Goal: Information Seeking & Learning: Learn about a topic

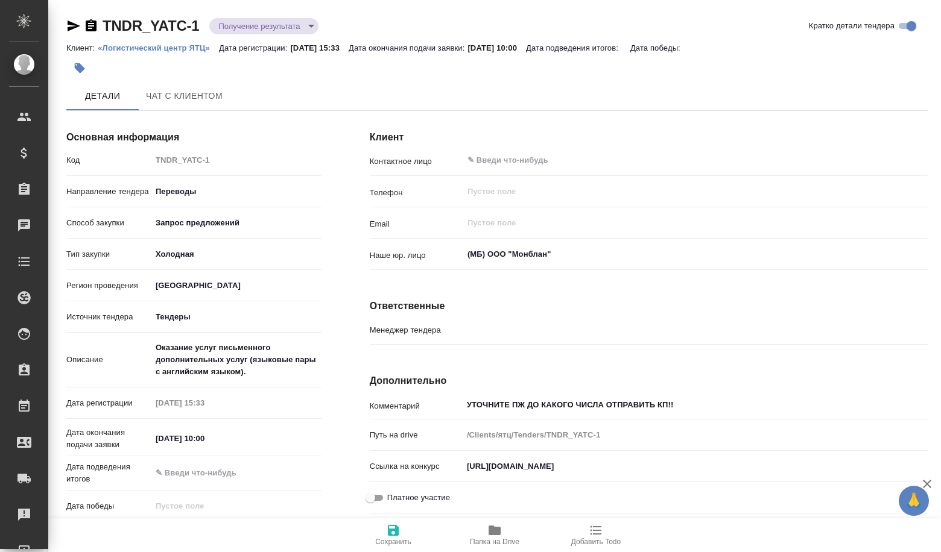
type input "[PERSON_NAME]"
drag, startPoint x: 722, startPoint y: 469, endPoint x: 460, endPoint y: 453, distance: 262.1
click at [460, 453] on div "Комментарий УТОЧНИТЕ ПЖ ДО КАКОГО ЧИСЛА ОТПРАВИТЬ КП!! x Путь на drive /Clients…" at bounding box center [649, 456] width 558 height 125
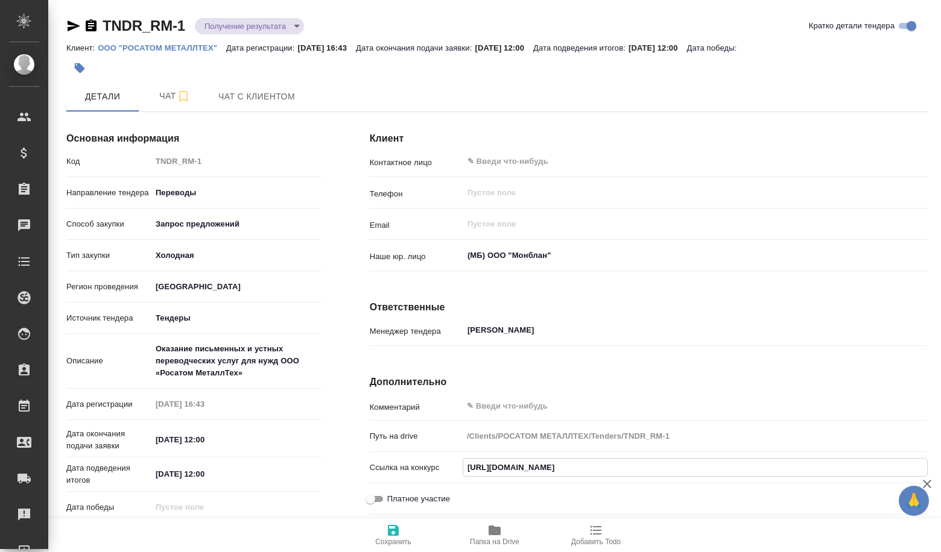
scroll to position [0, 34]
drag, startPoint x: 469, startPoint y: 466, endPoint x: 940, endPoint y: 493, distance: 471.7
click at [940, 493] on div "Клиент Контактное лицо ​ Телефон ​ Email ​ Наше юр. лицо (МБ) ООО "Монблан" ​ О…" at bounding box center [649, 372] width 606 height 549
drag, startPoint x: 467, startPoint y: 467, endPoint x: 940, endPoint y: 488, distance: 473.2
click at [940, 488] on div "Клиент Контактное лицо ​ Телефон ​ Email ​ Наше юр. лицо (МБ) ООО "Монблан" ​ О…" at bounding box center [649, 372] width 606 height 549
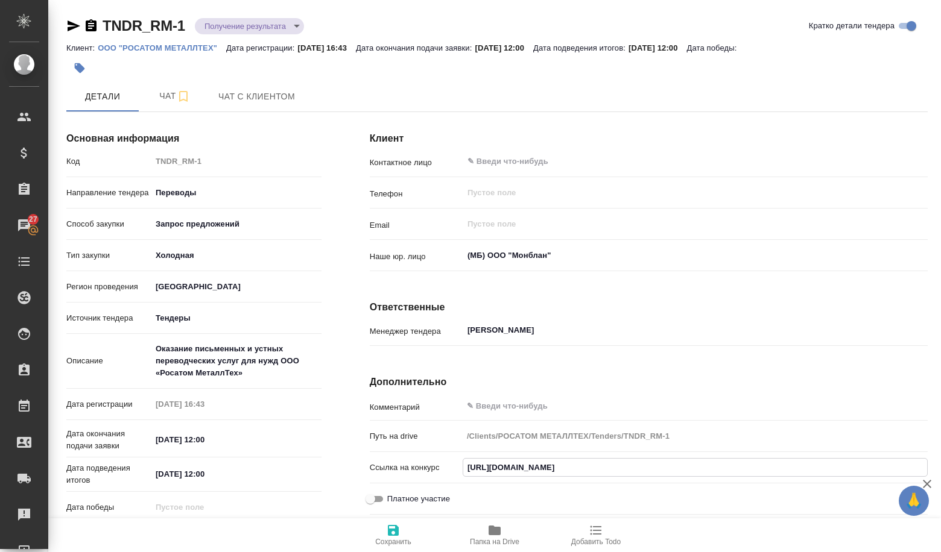
scroll to position [0, 0]
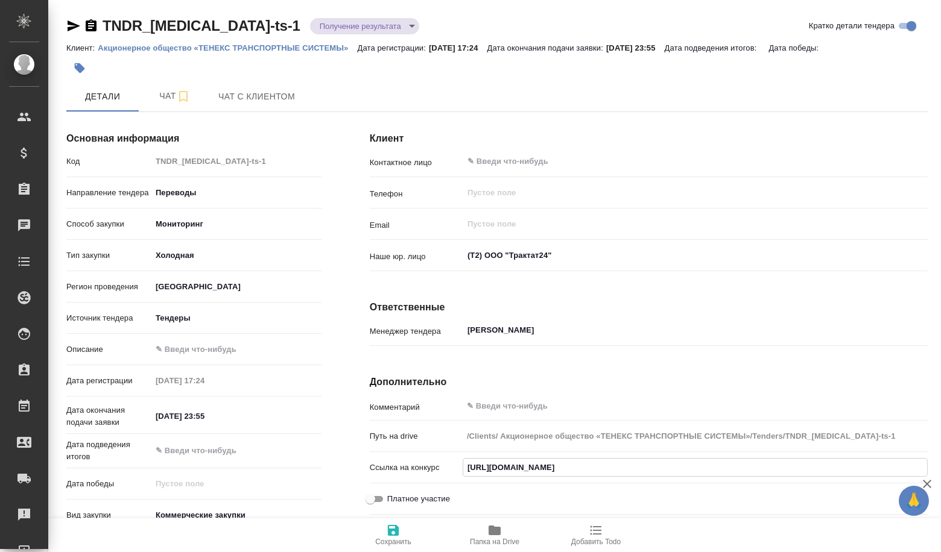
drag, startPoint x: 787, startPoint y: 467, endPoint x: 403, endPoint y: 464, distance: 384.1
click at [403, 464] on div "Ссылка на конкурс https://www.fabrikant.ru/trades/atom/PriceMonitoring/?action=…" at bounding box center [649, 467] width 558 height 21
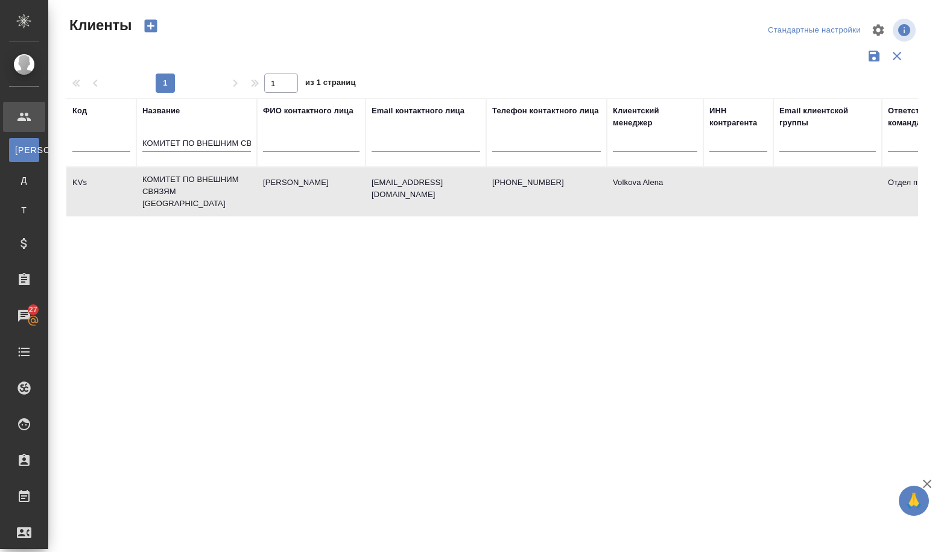
select select "RU"
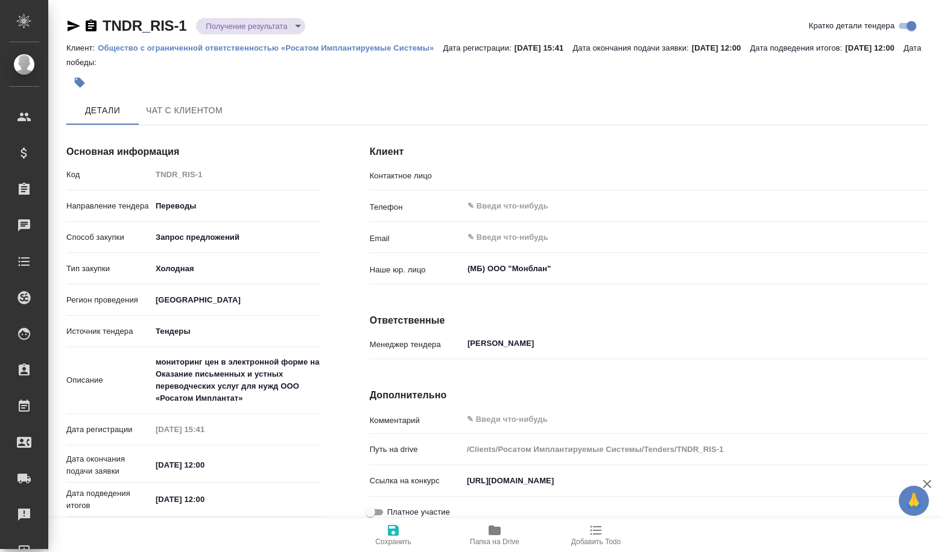
type input "АНДРИАНОВ АНДРЕЙ НИКОЛАЕВИЧ"
drag, startPoint x: 677, startPoint y: 482, endPoint x: 466, endPoint y: 476, distance: 211.8
click at [466, 476] on input "https://www.roseltorg.ru/procedure/ATOM22072500045" at bounding box center [695, 481] width 464 height 17
click at [450, 491] on div "Ссылка на конкурс https://www.roseltorg.ru/procedure/ATOM22072500045" at bounding box center [649, 482] width 558 height 21
drag, startPoint x: 470, startPoint y: 485, endPoint x: 673, endPoint y: 484, distance: 202.6
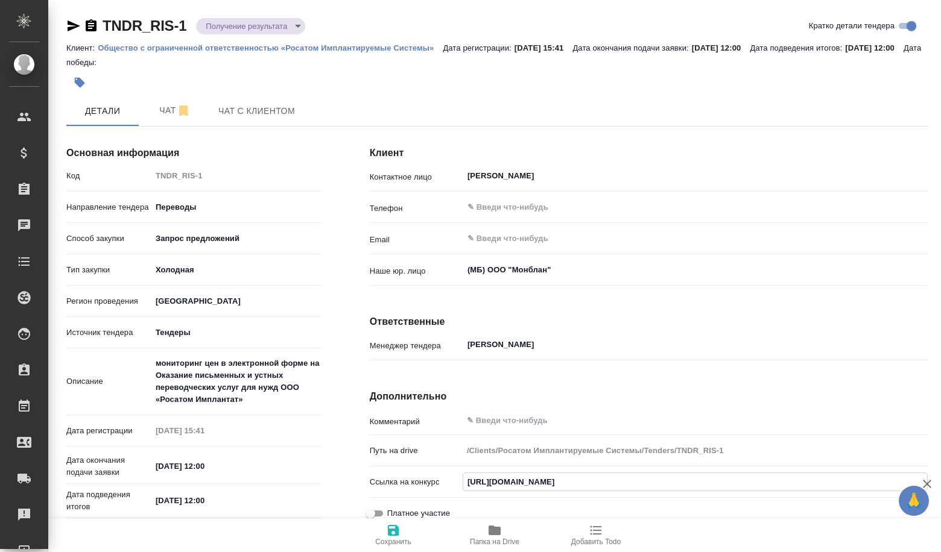
click at [713, 476] on input "https://www.roseltorg.ru/procedure/ATOM22072500045" at bounding box center [695, 481] width 464 height 17
drag, startPoint x: 500, startPoint y: 489, endPoint x: 493, endPoint y: 488, distance: 7.9
click at [500, 489] on input "https://www.roseltorg.ru/procedure/ATOM22072500045" at bounding box center [695, 481] width 464 height 17
click at [460, 481] on p "Ссылка на конкурс" at bounding box center [416, 482] width 93 height 12
drag, startPoint x: 459, startPoint y: 483, endPoint x: 680, endPoint y: 488, distance: 220.2
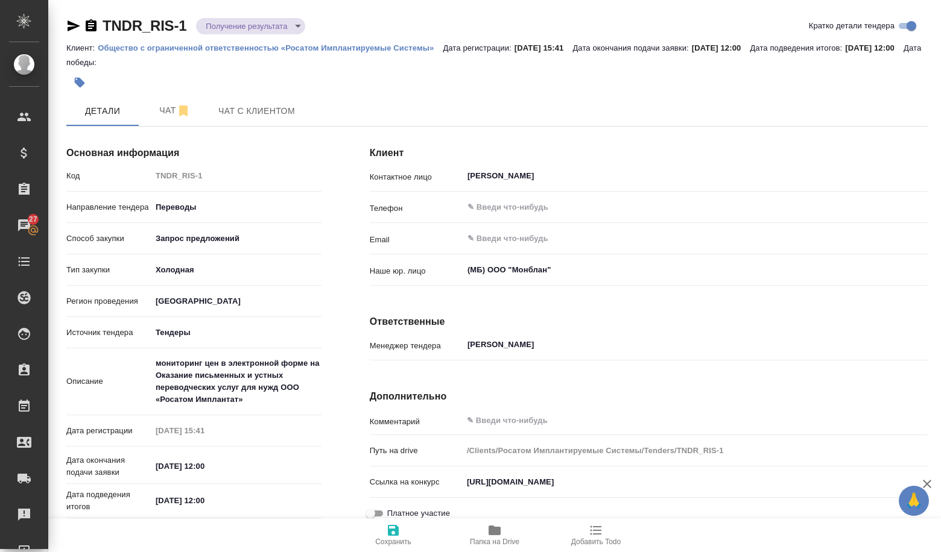
click at [680, 488] on div "Ссылка на конкурс https://www.roseltorg.ru/procedure/ATOM22072500045" at bounding box center [649, 482] width 558 height 21
click at [690, 491] on div "Ссылка на конкурс https://www.roseltorg.ru/procedure/ATOM22072500045" at bounding box center [649, 482] width 558 height 21
drag, startPoint x: 682, startPoint y: 484, endPoint x: 468, endPoint y: 491, distance: 214.2
click at [468, 491] on input "https://www.roseltorg.ru/procedure/ATOM22072500045" at bounding box center [695, 481] width 464 height 17
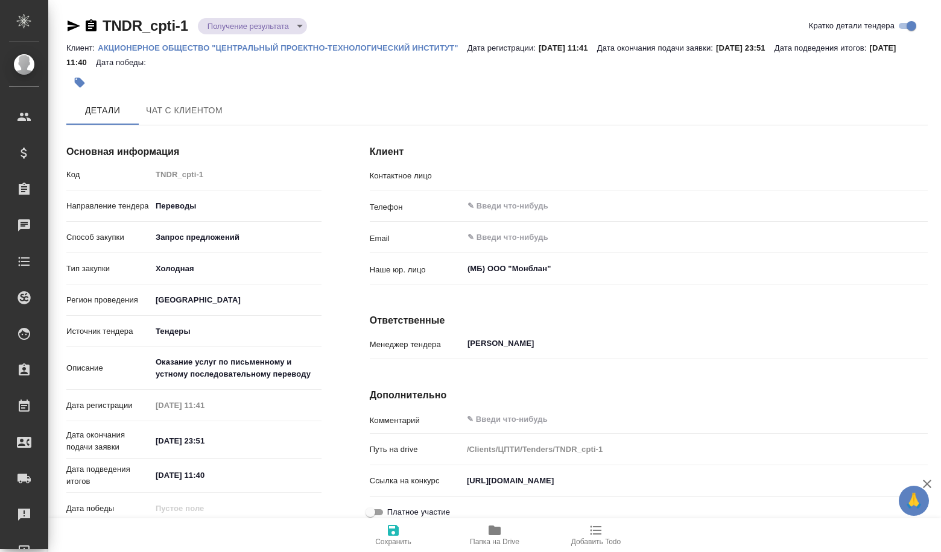
type input "[PERSON_NAME]"
drag, startPoint x: 668, startPoint y: 485, endPoint x: 441, endPoint y: 485, distance: 226.1
click at [441, 485] on div "Ссылка на конкурс https://www.rts-tender.ru/poisk/id/l4082360-4-11-1/" at bounding box center [649, 482] width 558 height 21
click at [478, 484] on input "https://www.rts-tender.ru/poisk/id/l4082360-4-11-1/" at bounding box center [694, 481] width 465 height 17
drag, startPoint x: 475, startPoint y: 482, endPoint x: 664, endPoint y: 494, distance: 189.7
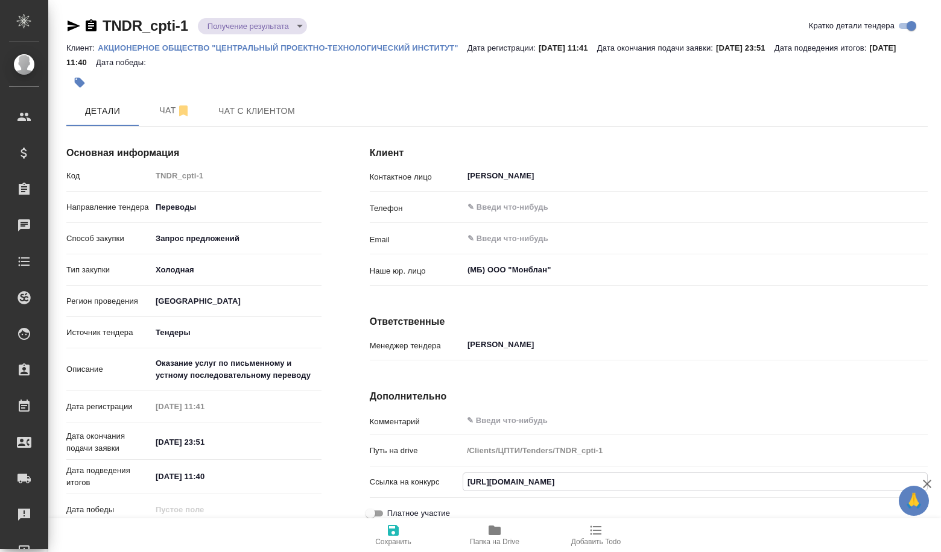
click at [664, 494] on div "Ссылка на конкурс https://www.rts-tender.ru/poisk/id/l4082360-4-11-1/" at bounding box center [649, 487] width 558 height 31
click at [673, 481] on input "https://www.rts-tender.ru/poisk/id/l4082360-4-11-1/" at bounding box center [695, 481] width 464 height 17
click at [661, 478] on input "https://www.rts-tender.ru/poisk/id/l4082360-4-11-1/" at bounding box center [695, 481] width 464 height 17
click at [693, 461] on div "Путь на drive /Clients/ЦПТИ/Tenders/TNDR_cpti-1" at bounding box center [649, 450] width 558 height 21
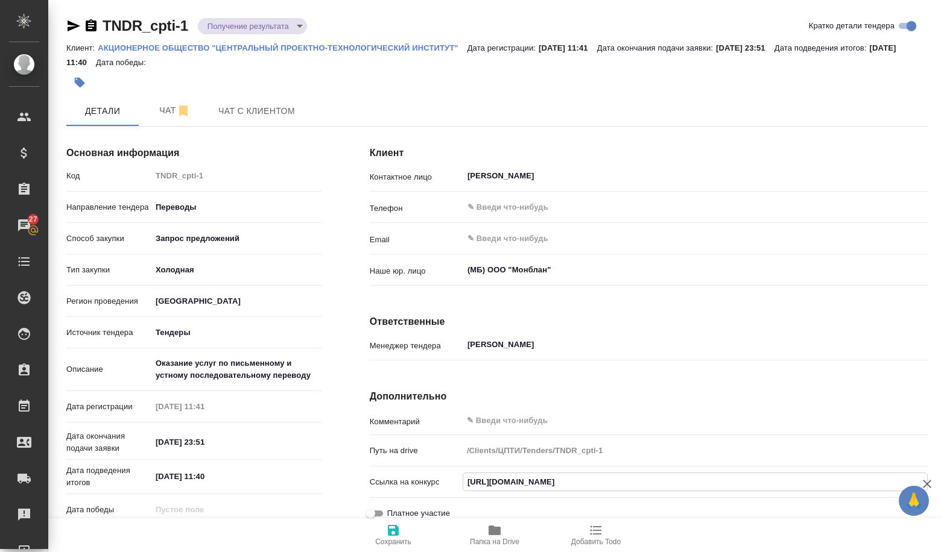
drag, startPoint x: 666, startPoint y: 476, endPoint x: 466, endPoint y: 472, distance: 200.2
click at [466, 472] on div "Ссылка на конкурс https://www.rts-tender.ru/poisk/id/l4082360-4-11-1/" at bounding box center [649, 482] width 558 height 21
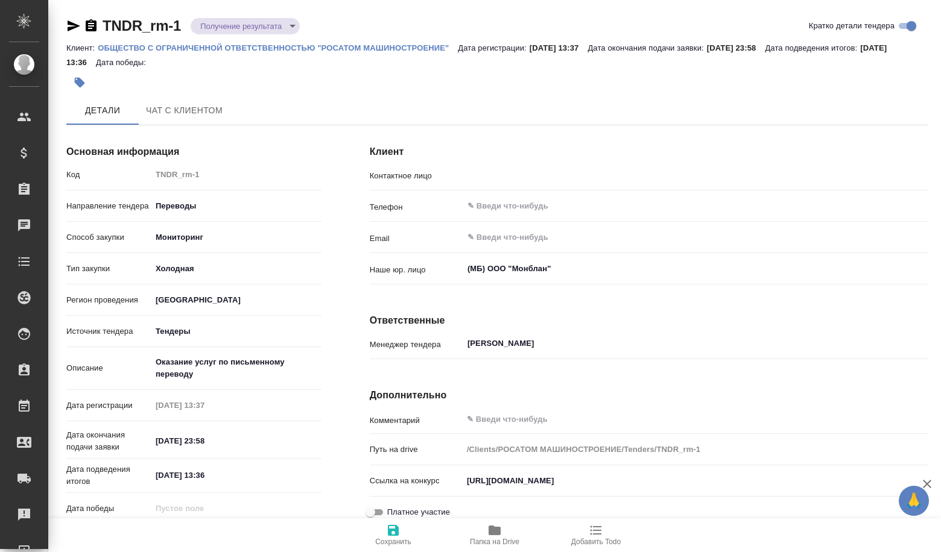
type input "[PERSON_NAME]"
drag, startPoint x: 774, startPoint y: 484, endPoint x: 441, endPoint y: 483, distance: 332.2
click at [441, 483] on div "Ссылка на конкурс [URL][DOMAIN_NAME]" at bounding box center [649, 482] width 558 height 21
click at [494, 480] on input "https://www.fabrikant.ru/trades/atom/PriceMonitoring/?action=view&id=867298" at bounding box center [694, 481] width 465 height 17
drag, startPoint x: 469, startPoint y: 481, endPoint x: 803, endPoint y: 484, distance: 334.1
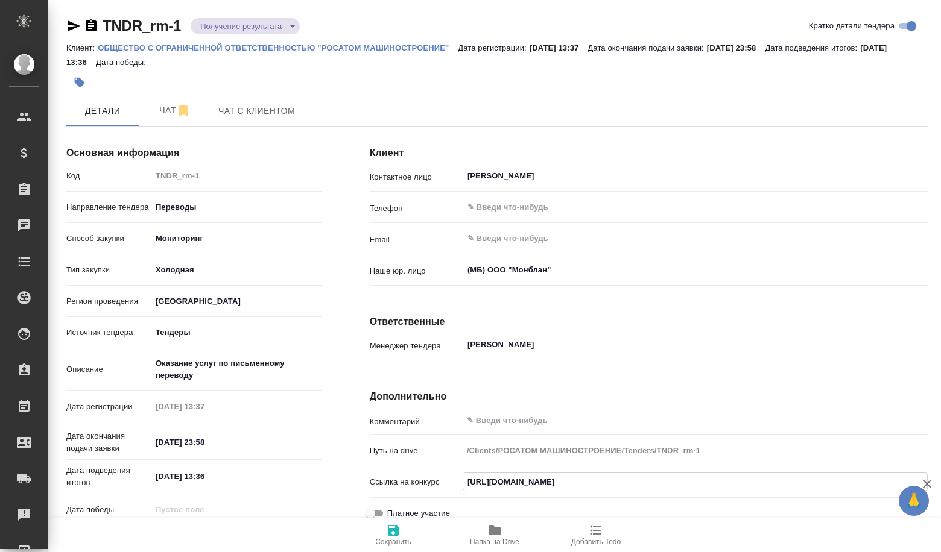
click at [803, 484] on input "https://www.fabrikant.ru/trades/atom/PriceMonitoring/?action=view&id=867298" at bounding box center [695, 481] width 464 height 17
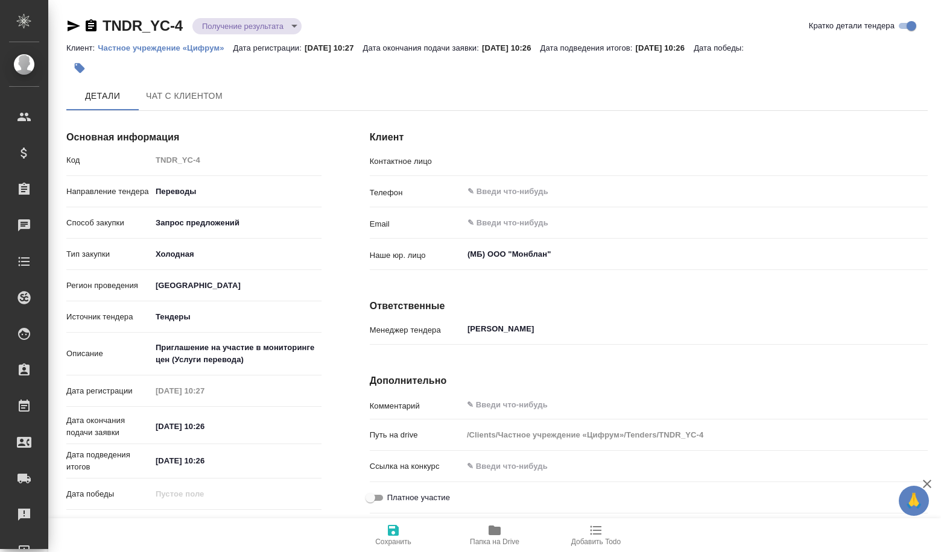
type input "[PERSON_NAME]"
click at [157, 95] on span "Чат" at bounding box center [175, 96] width 58 height 15
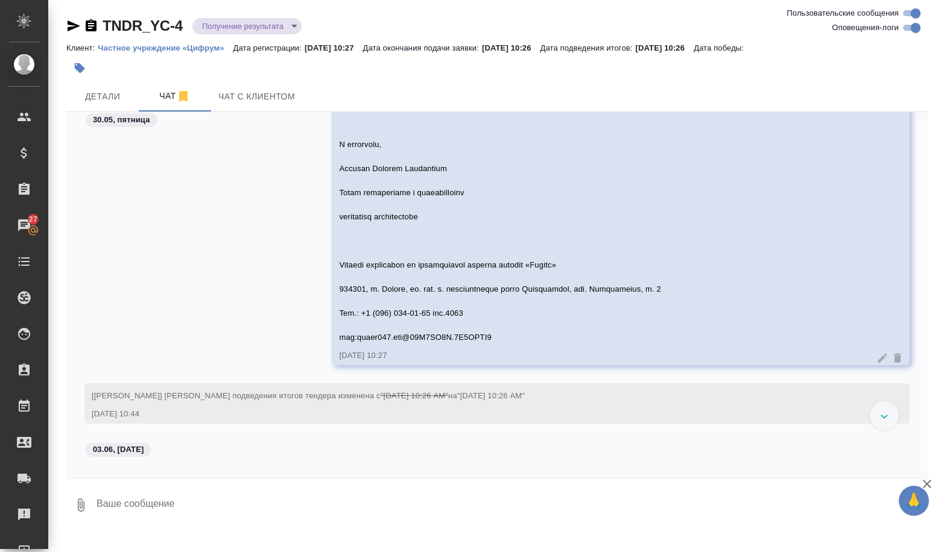
scroll to position [241, 0]
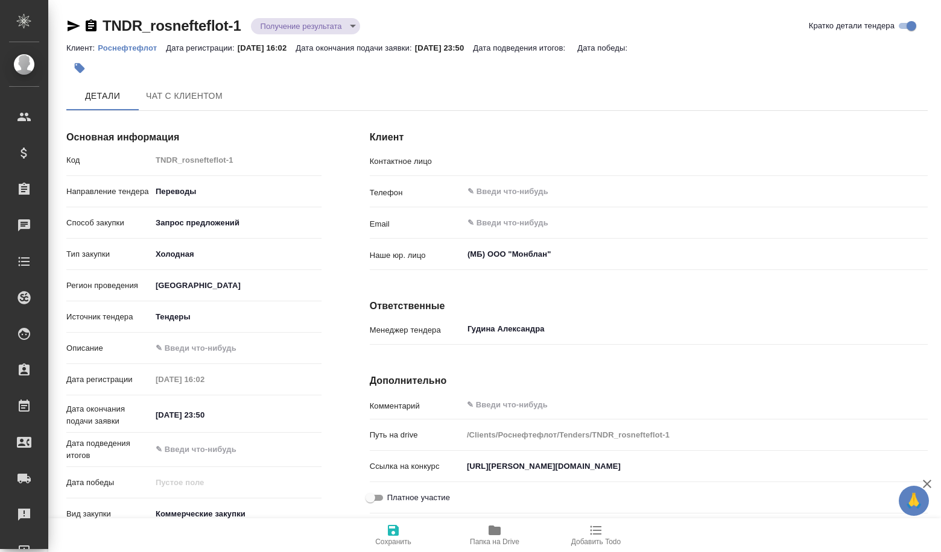
type input "[PERSON_NAME] [PERSON_NAME]"
drag, startPoint x: 809, startPoint y: 464, endPoint x: 471, endPoint y: 471, distance: 337.7
click at [471, 471] on input "[URL][PERSON_NAME][DOMAIN_NAME]" at bounding box center [695, 467] width 464 height 17
click at [470, 470] on input "[URL][PERSON_NAME][DOMAIN_NAME]" at bounding box center [695, 467] width 464 height 17
click at [461, 469] on p "Ссылка на конкурс" at bounding box center [416, 468] width 93 height 12
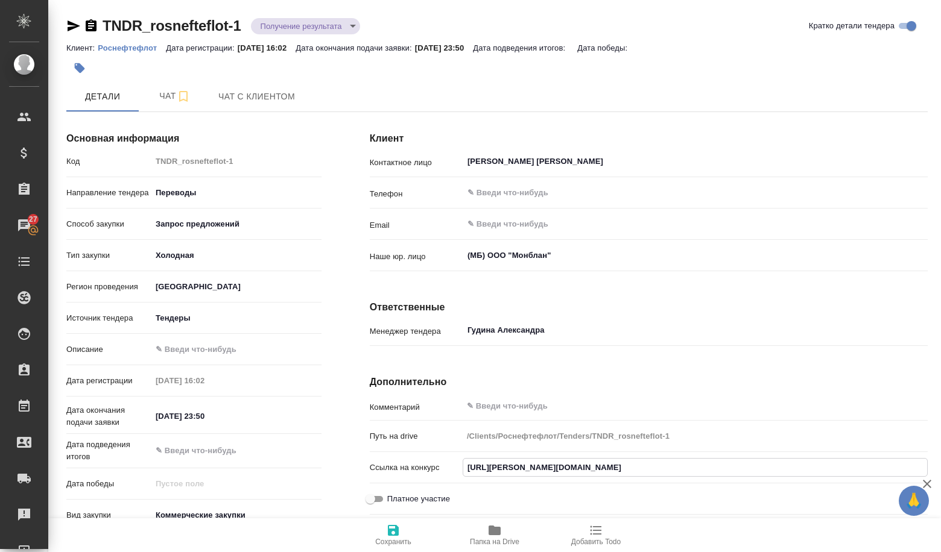
drag, startPoint x: 466, startPoint y: 469, endPoint x: 820, endPoint y: 475, distance: 354.6
click at [820, 475] on input "[URL][PERSON_NAME][DOMAIN_NAME]" at bounding box center [695, 467] width 464 height 17
type input "[PERSON_NAME]"
drag, startPoint x: 806, startPoint y: 469, endPoint x: 454, endPoint y: 475, distance: 352.2
click at [454, 475] on div "Ссылка на конкурс [URL][DOMAIN_NAME]" at bounding box center [649, 467] width 558 height 21
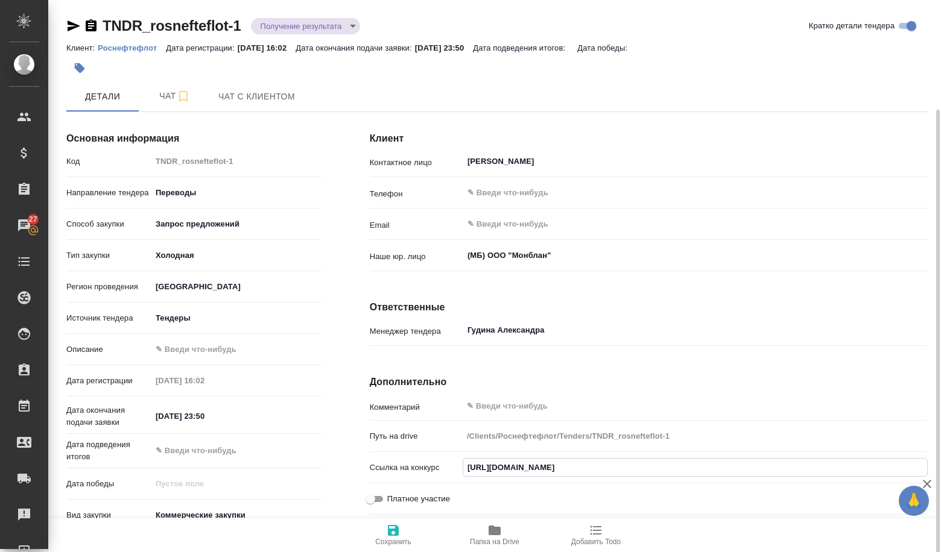
scroll to position [116, 0]
